Goal: Transaction & Acquisition: Purchase product/service

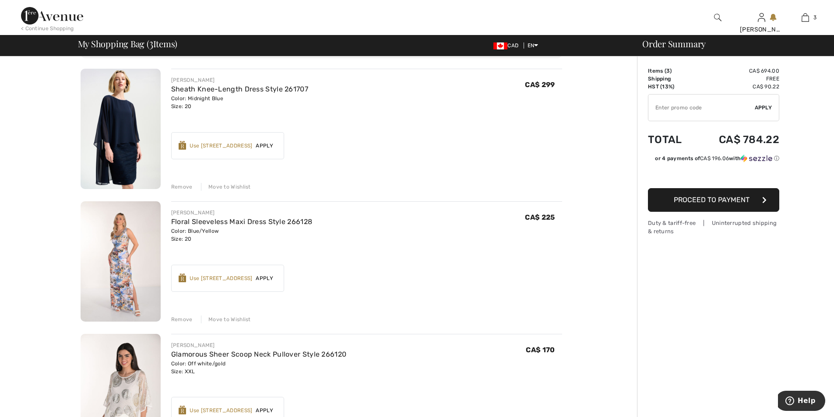
scroll to position [44, 0]
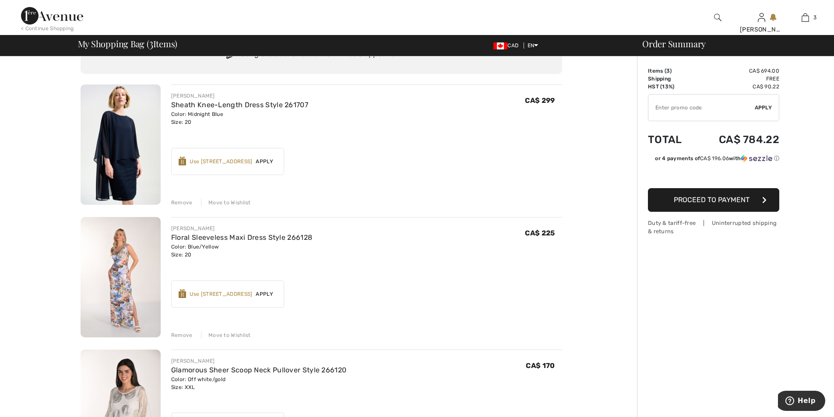
click at [104, 266] on img at bounding box center [121, 277] width 80 height 120
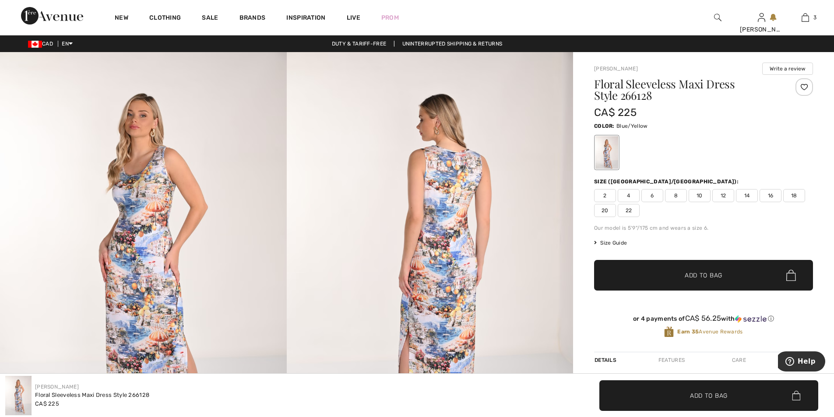
click at [612, 242] on span "Size Guide" at bounding box center [610, 243] width 33 height 8
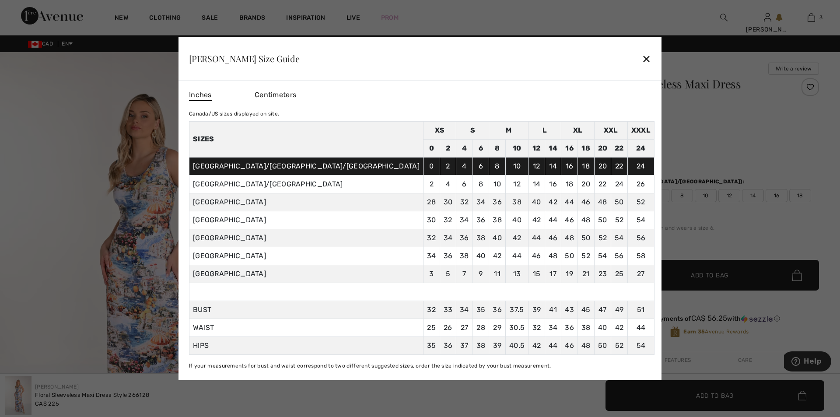
click at [642, 57] on div "✕" at bounding box center [646, 58] width 9 height 18
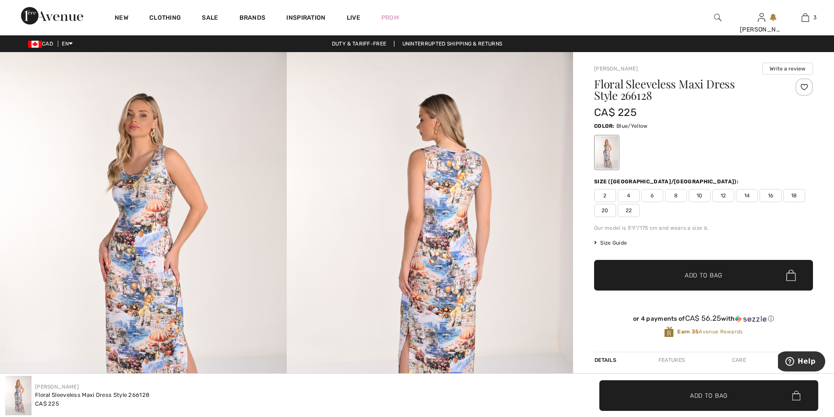
click at [469, 187] on img at bounding box center [430, 266] width 287 height 429
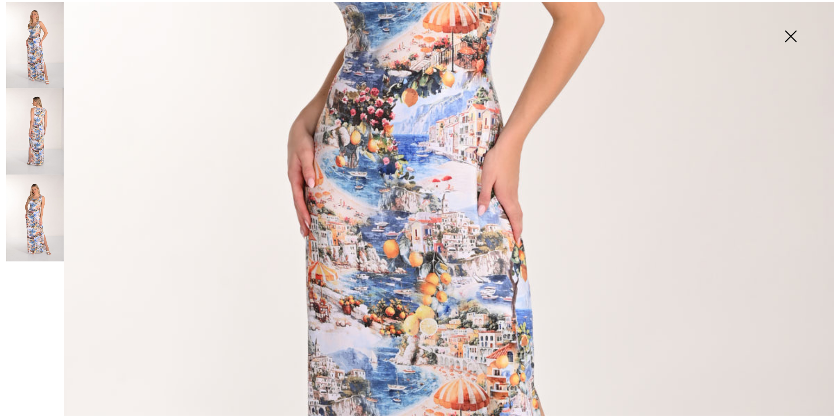
scroll to position [263, 0]
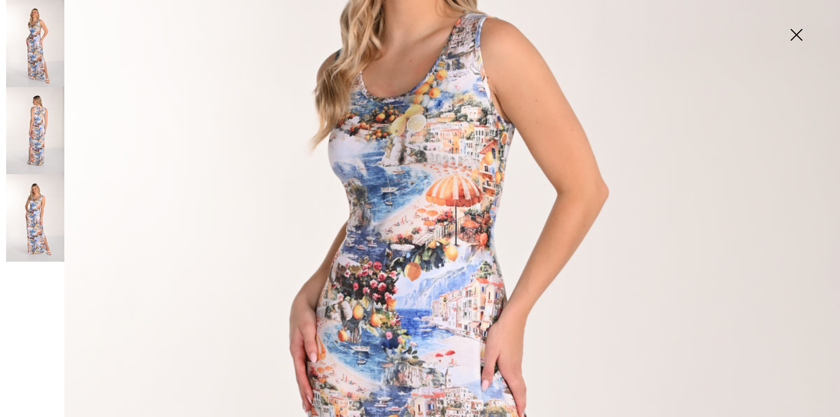
click at [796, 34] on img at bounding box center [797, 35] width 44 height 45
